Goal: Find contact information

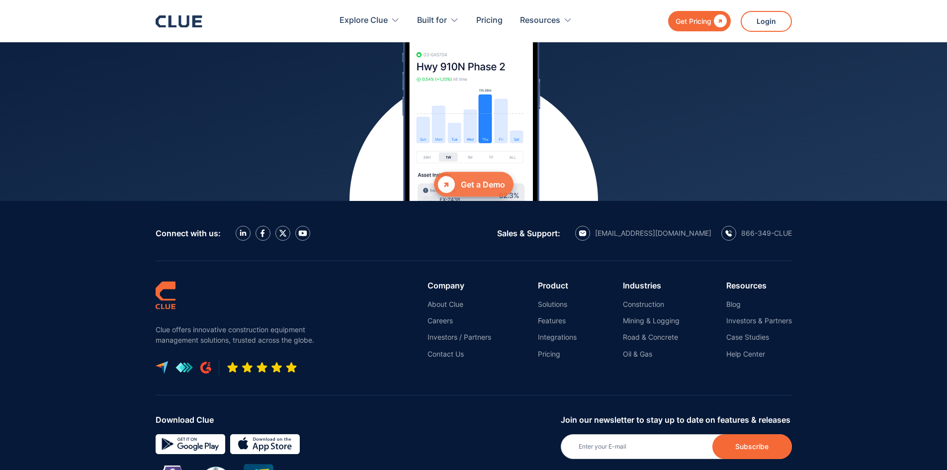
scroll to position [4425, 0]
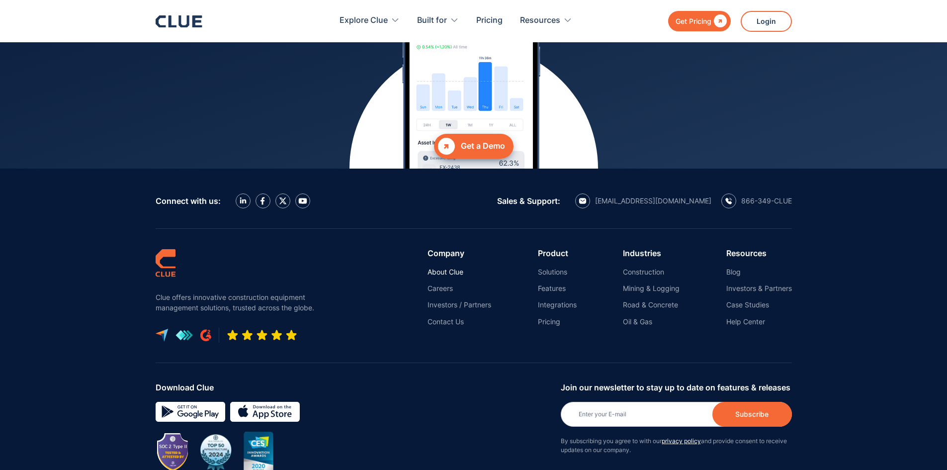
click at [454, 267] on link "About Clue" at bounding box center [460, 271] width 64 height 9
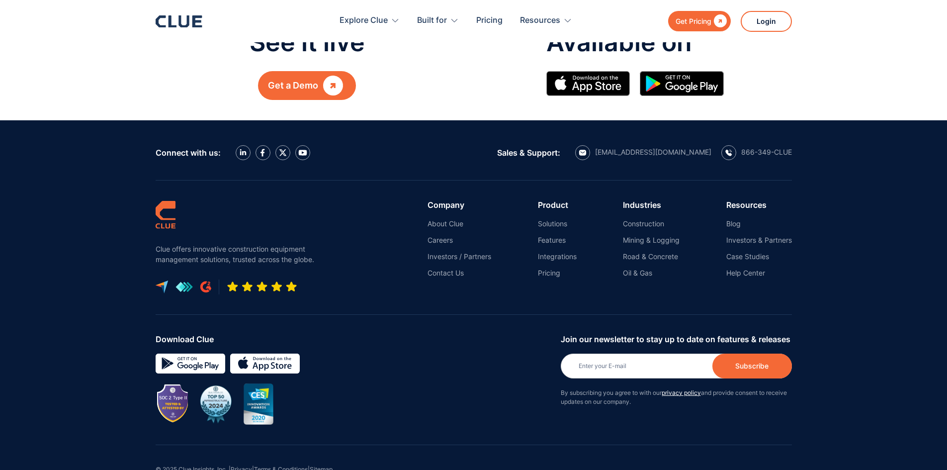
scroll to position [1180, 0]
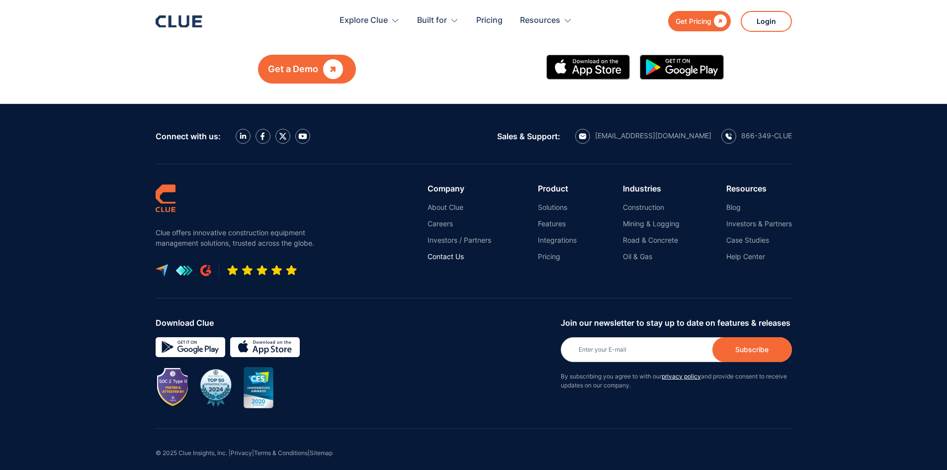
click at [458, 252] on link "Contact Us" at bounding box center [460, 256] width 64 height 9
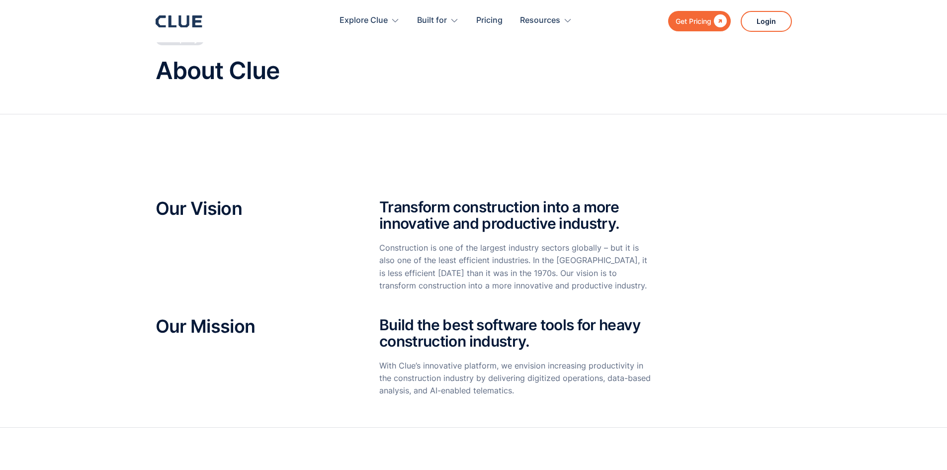
scroll to position [0, 0]
